Goal: Task Accomplishment & Management: Use online tool/utility

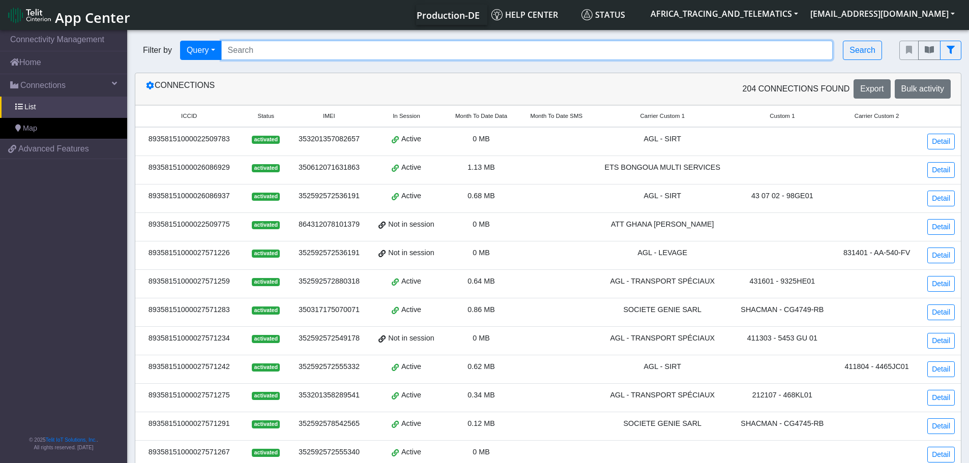
click at [288, 55] on input "Search..." at bounding box center [527, 50] width 612 height 19
paste input "89358151000027572646"
type input "89358151000027572646"
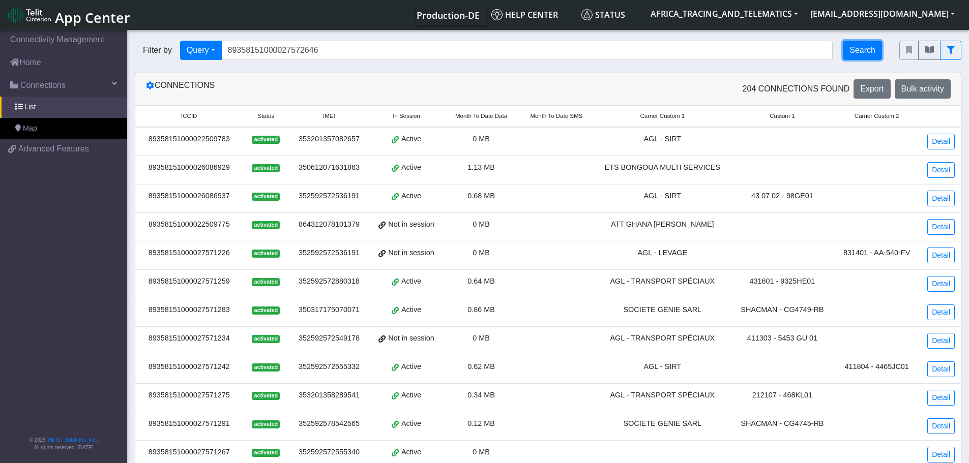
click at [871, 47] on button "Search" at bounding box center [862, 50] width 39 height 19
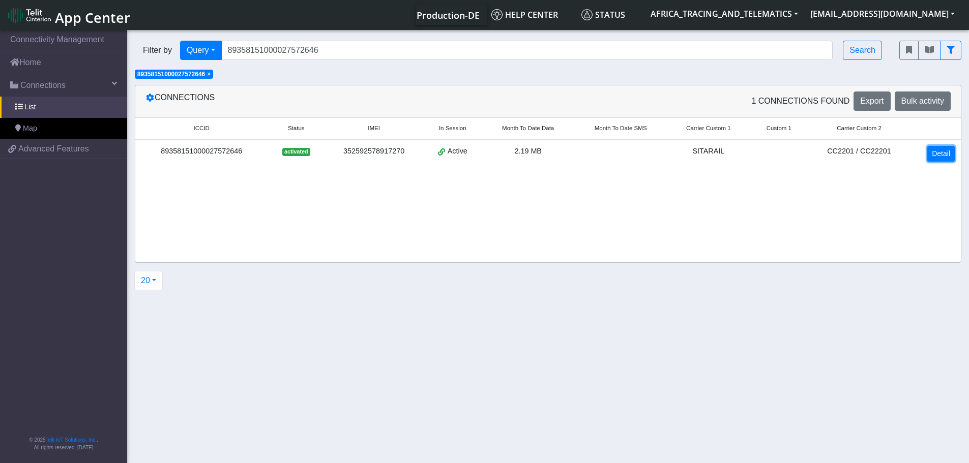
click at [941, 157] on link "Detail" at bounding box center [940, 154] width 27 height 16
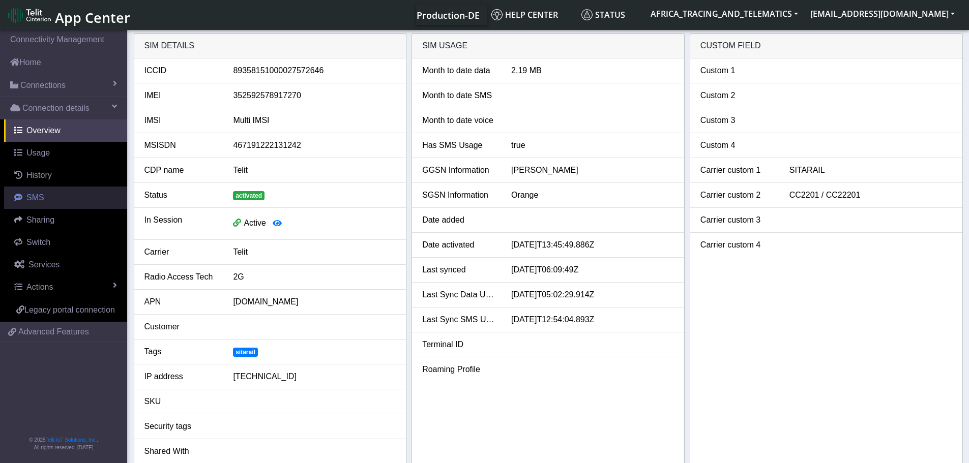
click at [42, 196] on span "SMS" at bounding box center [35, 197] width 18 height 9
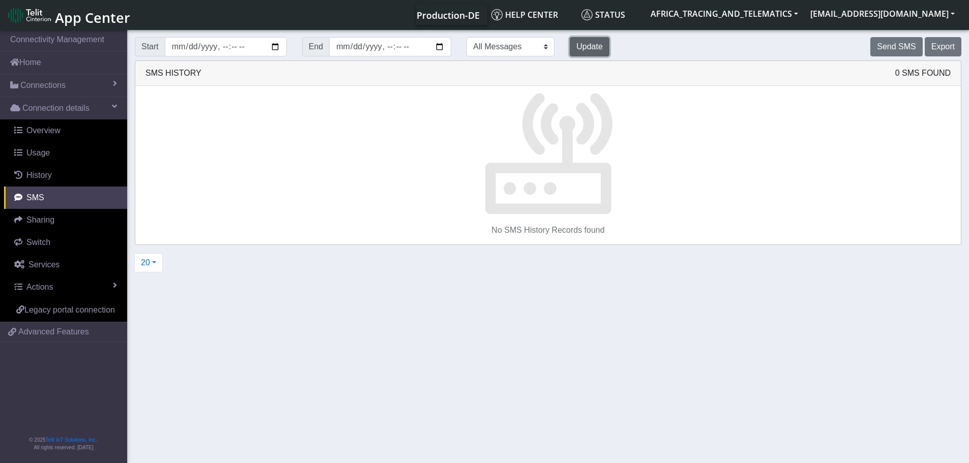
click at [570, 44] on button "Update" at bounding box center [590, 46] width 40 height 19
click at [907, 51] on button "Send SMS" at bounding box center [896, 46] width 52 height 19
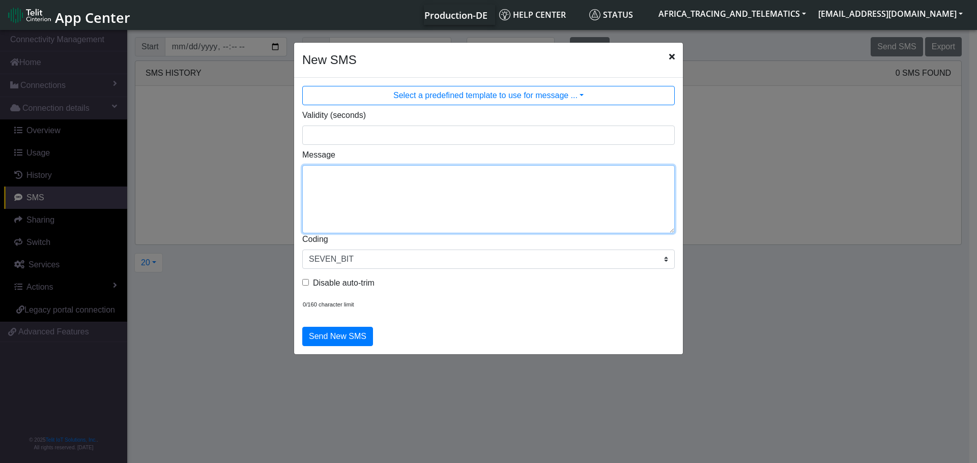
click at [433, 186] on textarea "Message" at bounding box center [488, 199] width 372 height 68
type textarea "F M cpureset"
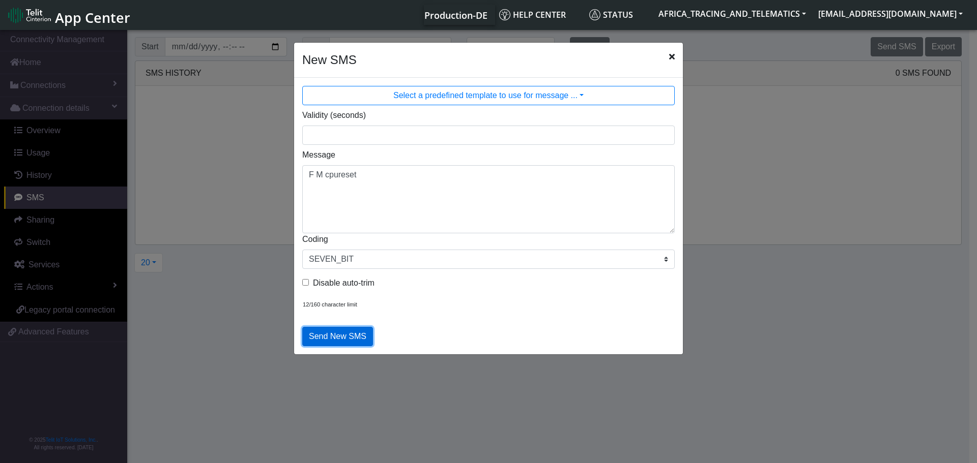
click at [345, 331] on button "Send New SMS" at bounding box center [337, 336] width 71 height 19
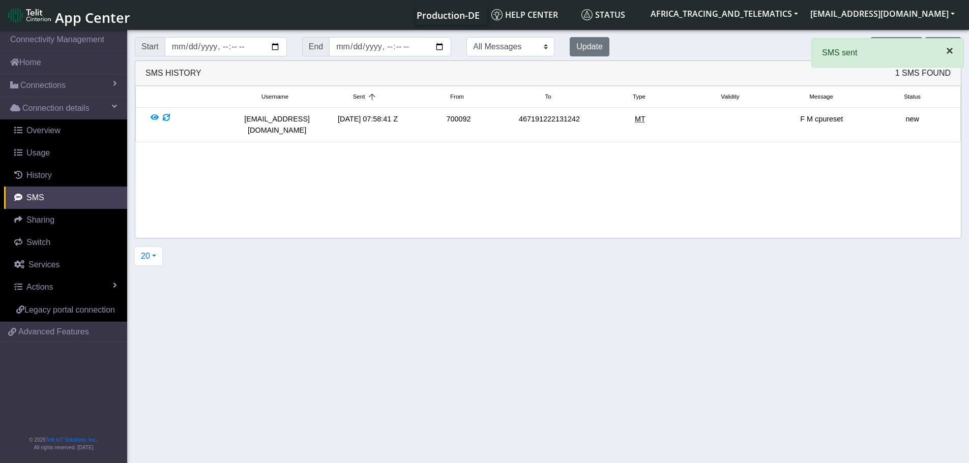
click at [947, 51] on span "×" at bounding box center [949, 51] width 7 height 14
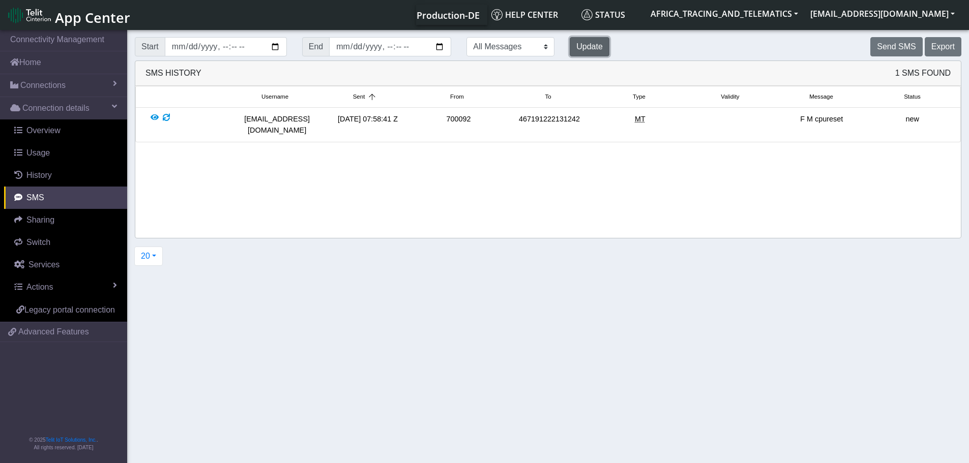
click at [570, 49] on button "Update" at bounding box center [590, 46] width 40 height 19
click at [570, 43] on button "Update" at bounding box center [590, 46] width 40 height 19
click at [576, 51] on div "Update" at bounding box center [589, 46] width 55 height 19
click at [570, 54] on button "Update" at bounding box center [590, 46] width 40 height 19
click at [907, 43] on button "Send SMS" at bounding box center [896, 46] width 52 height 19
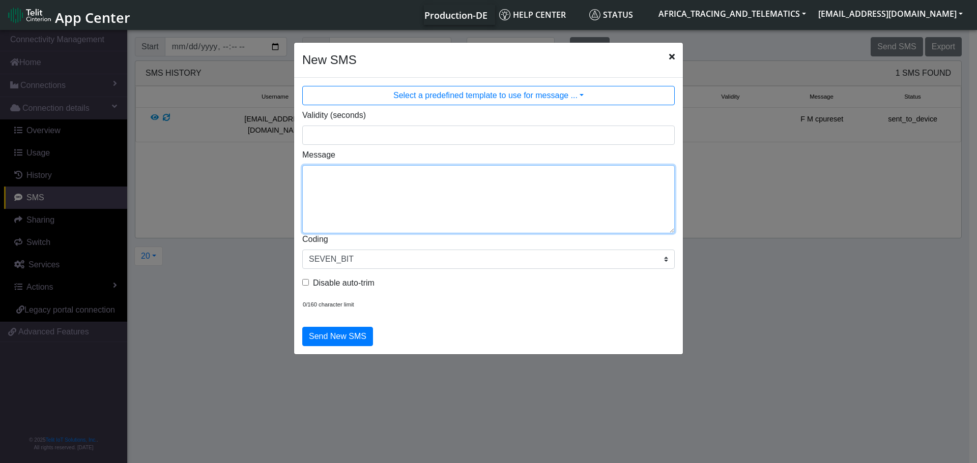
drag, startPoint x: 379, startPoint y: 199, endPoint x: 380, endPoint y: 207, distance: 7.8
click at [380, 203] on textarea "Message" at bounding box center [488, 199] width 372 height 68
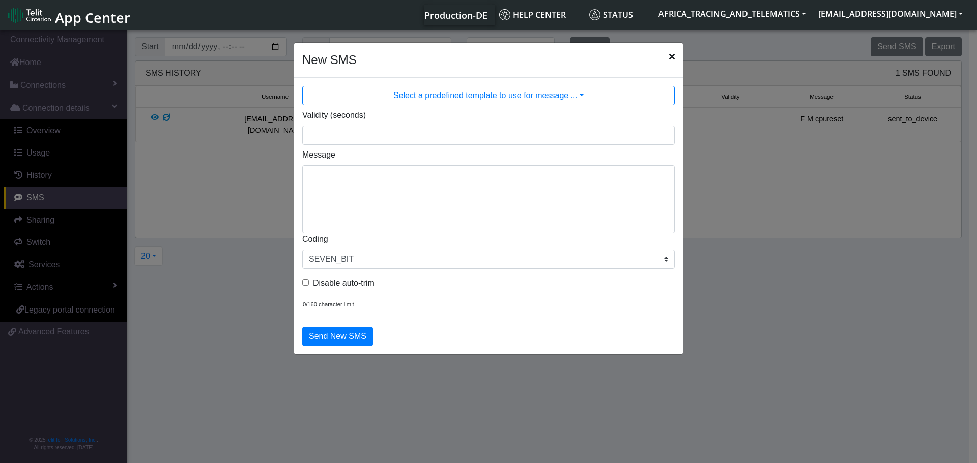
click at [671, 55] on icon "Close" at bounding box center [672, 56] width 6 height 8
